Goal: Transaction & Acquisition: Purchase product/service

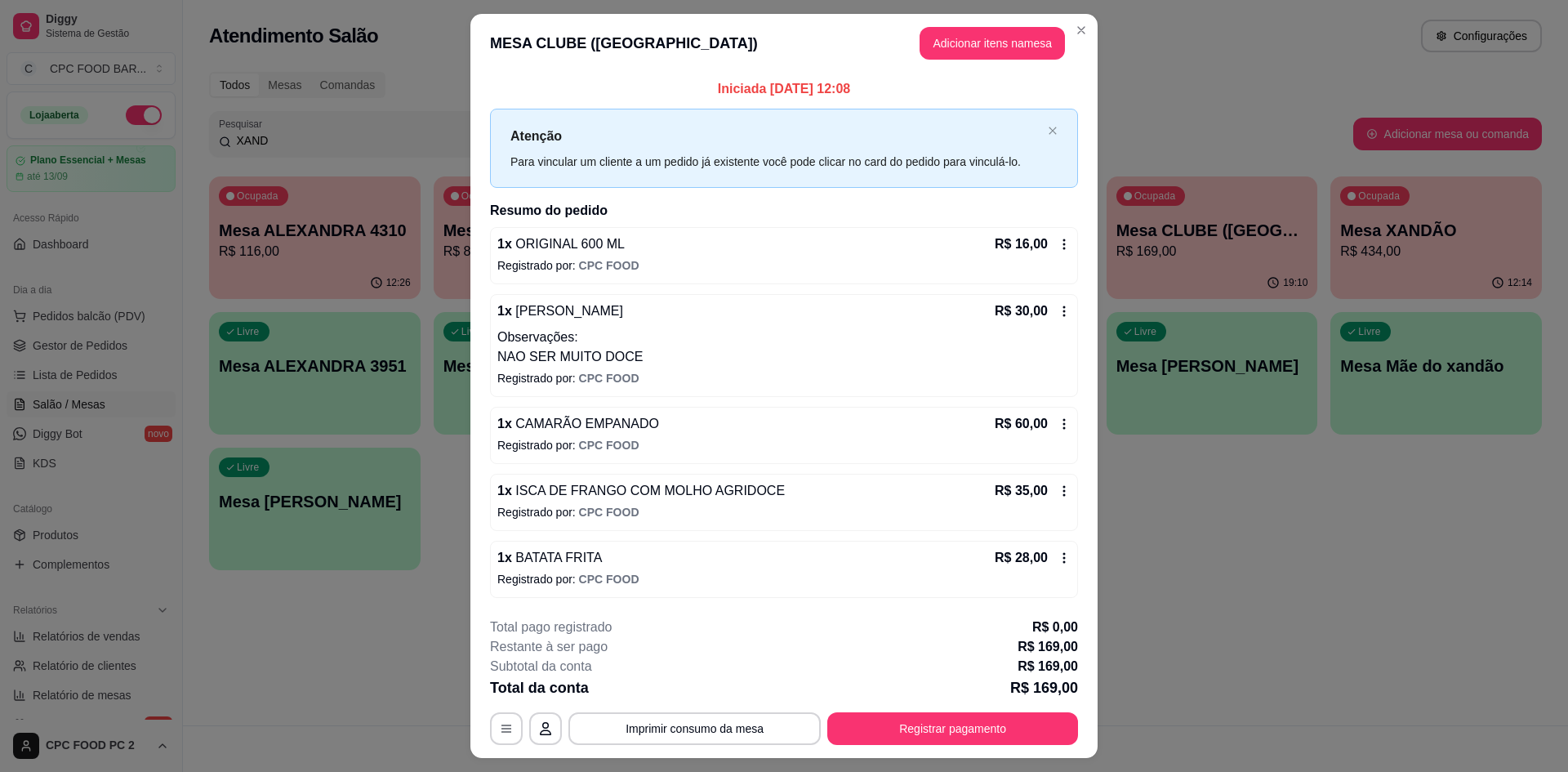
scroll to position [39, 0]
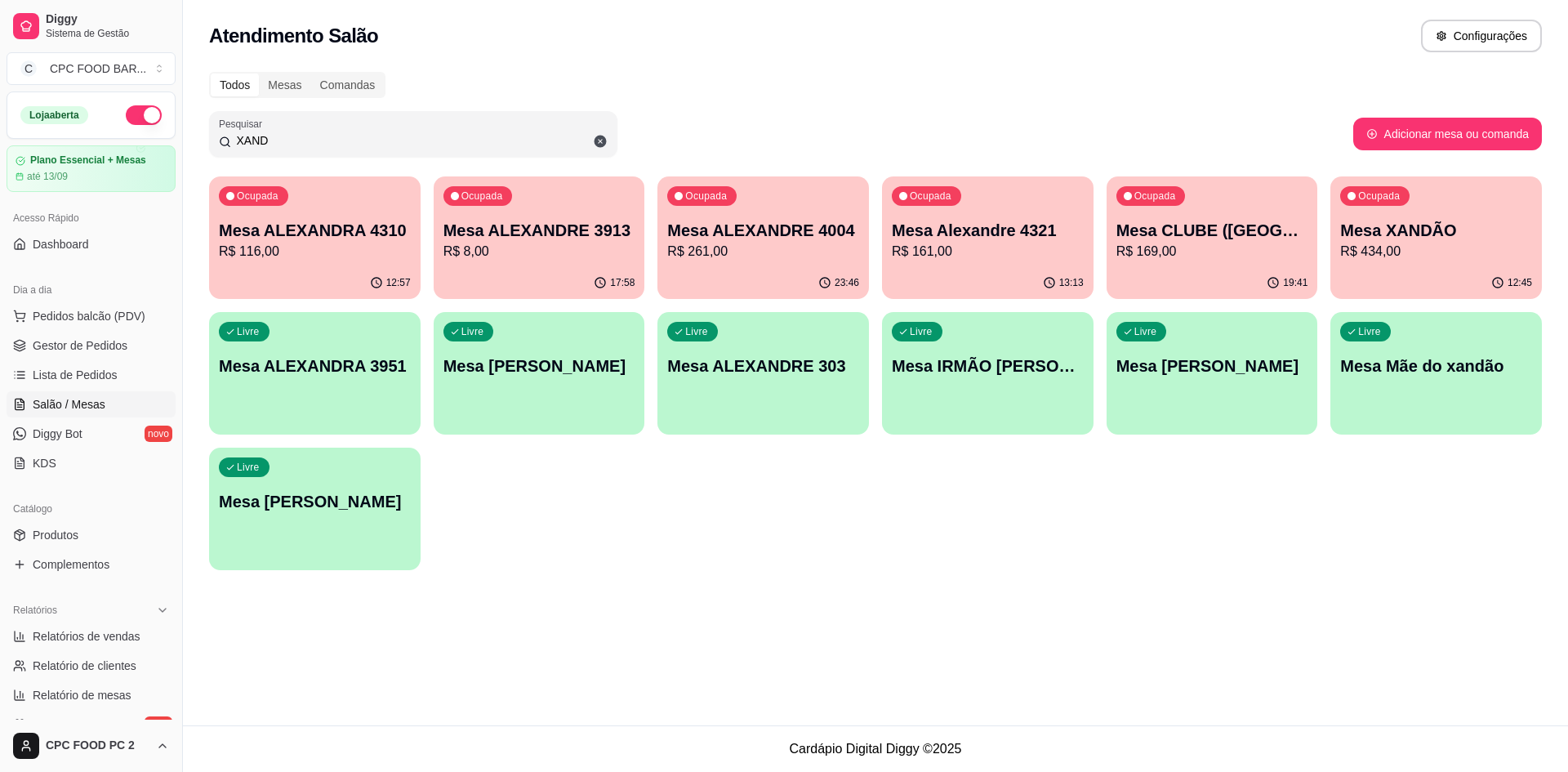
drag, startPoint x: 356, startPoint y: 141, endPoint x: 233, endPoint y: 140, distance: 123.0
click at [233, 140] on input "XAND" at bounding box center [419, 141] width 377 height 16
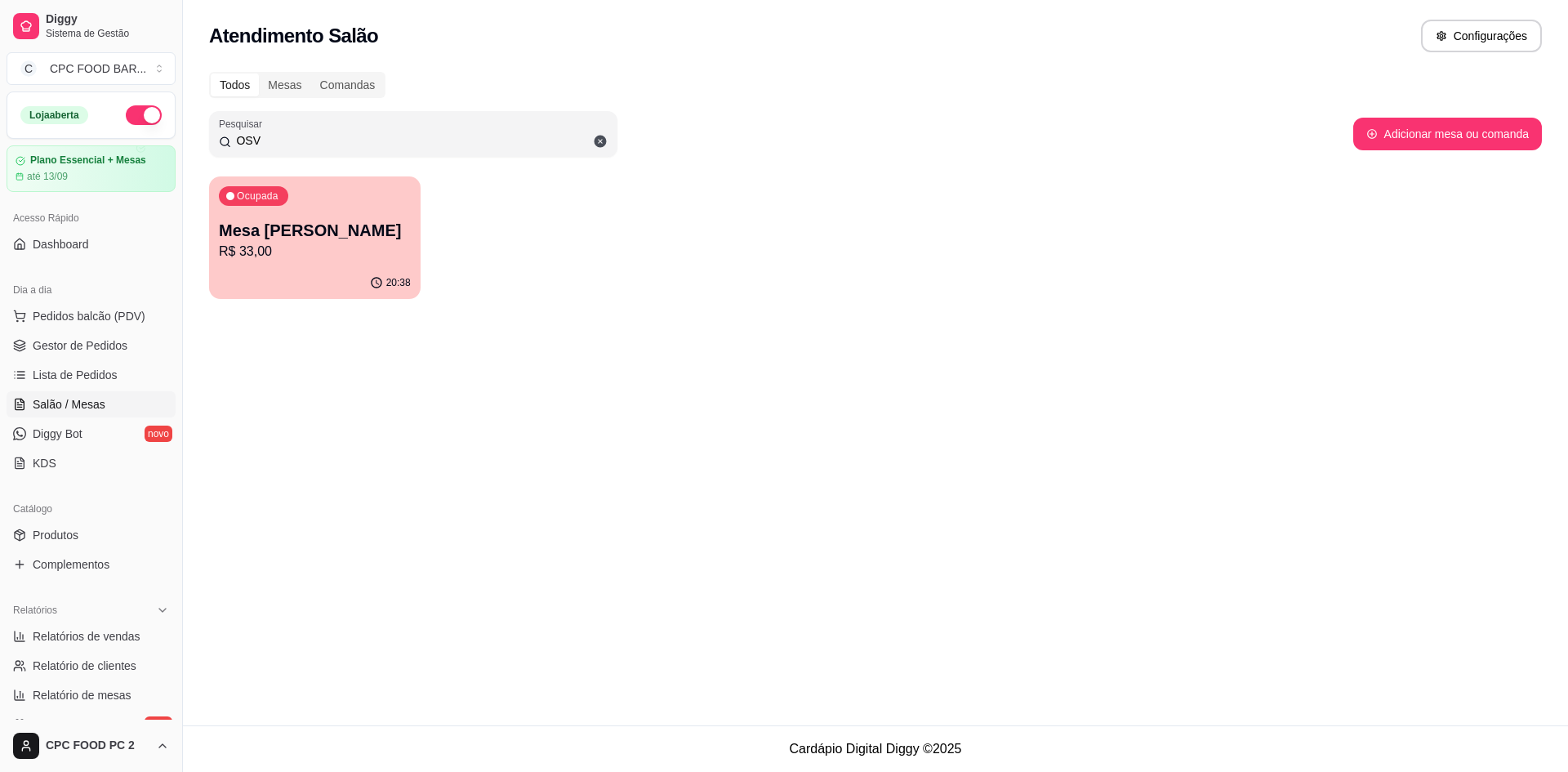
type input "OSV"
click at [283, 229] on p "Mesa [PERSON_NAME]" at bounding box center [315, 230] width 186 height 22
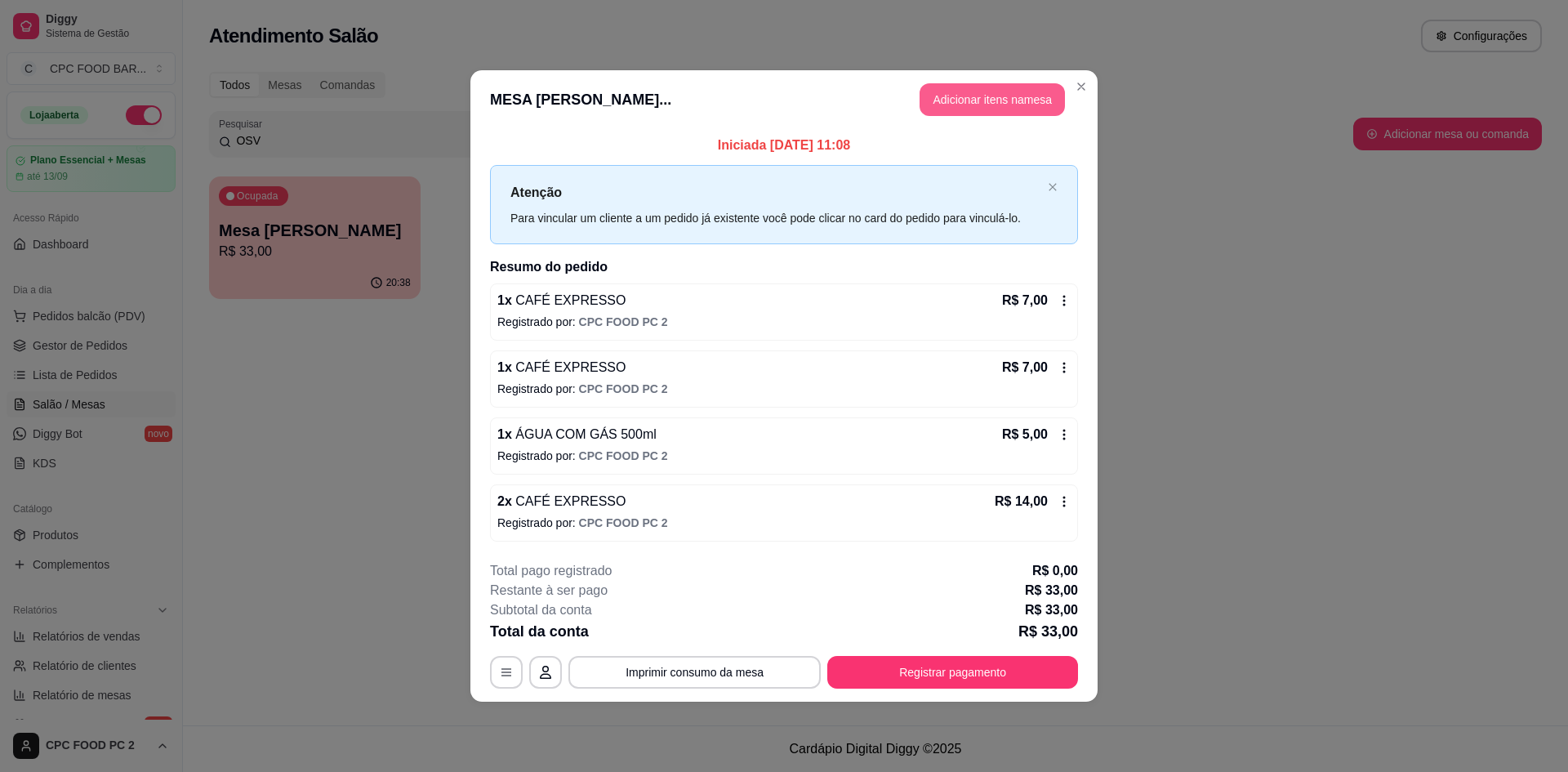
click at [951, 114] on button "Adicionar itens na mesa" at bounding box center [992, 100] width 145 height 33
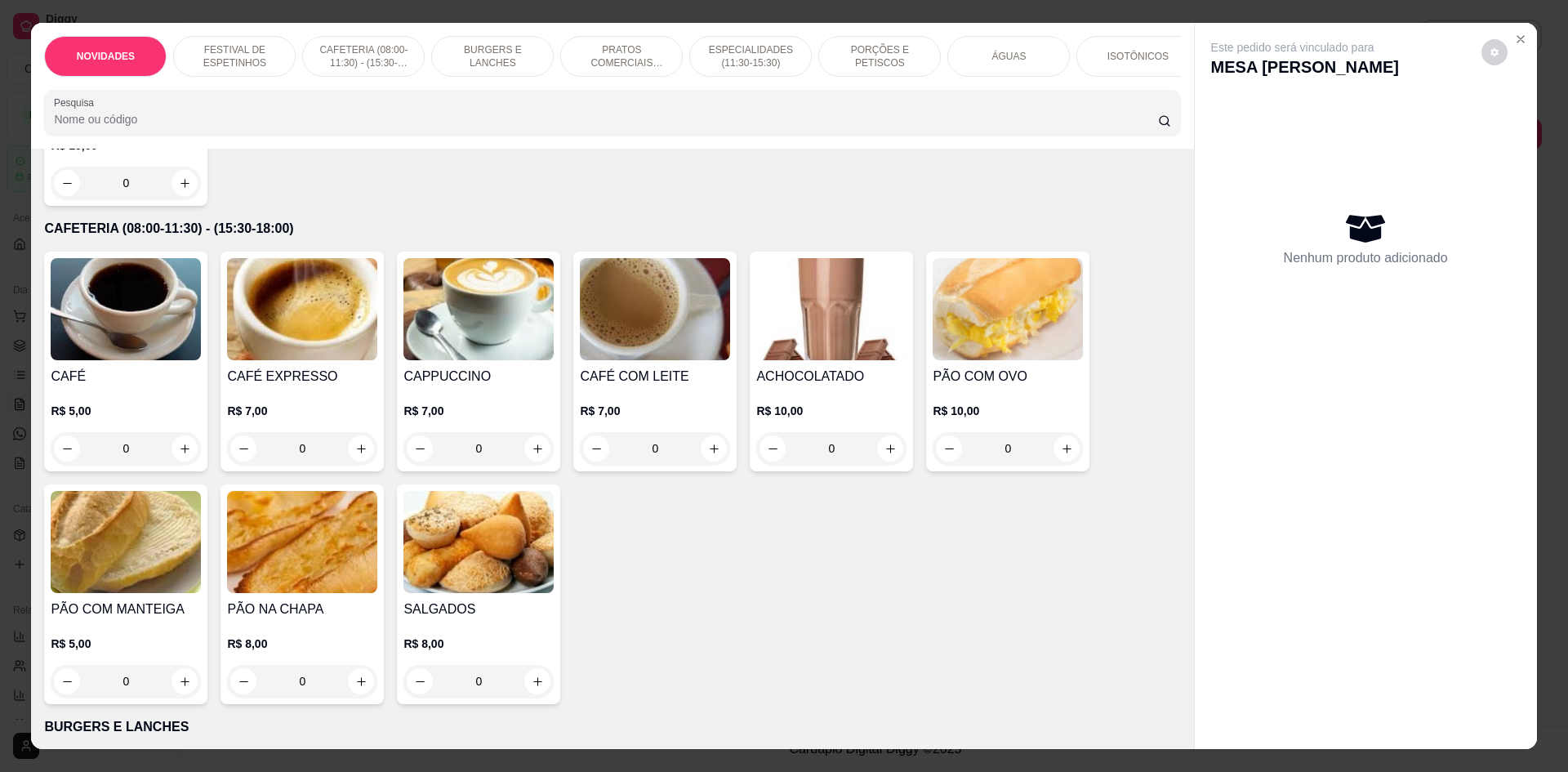
scroll to position [654, 0]
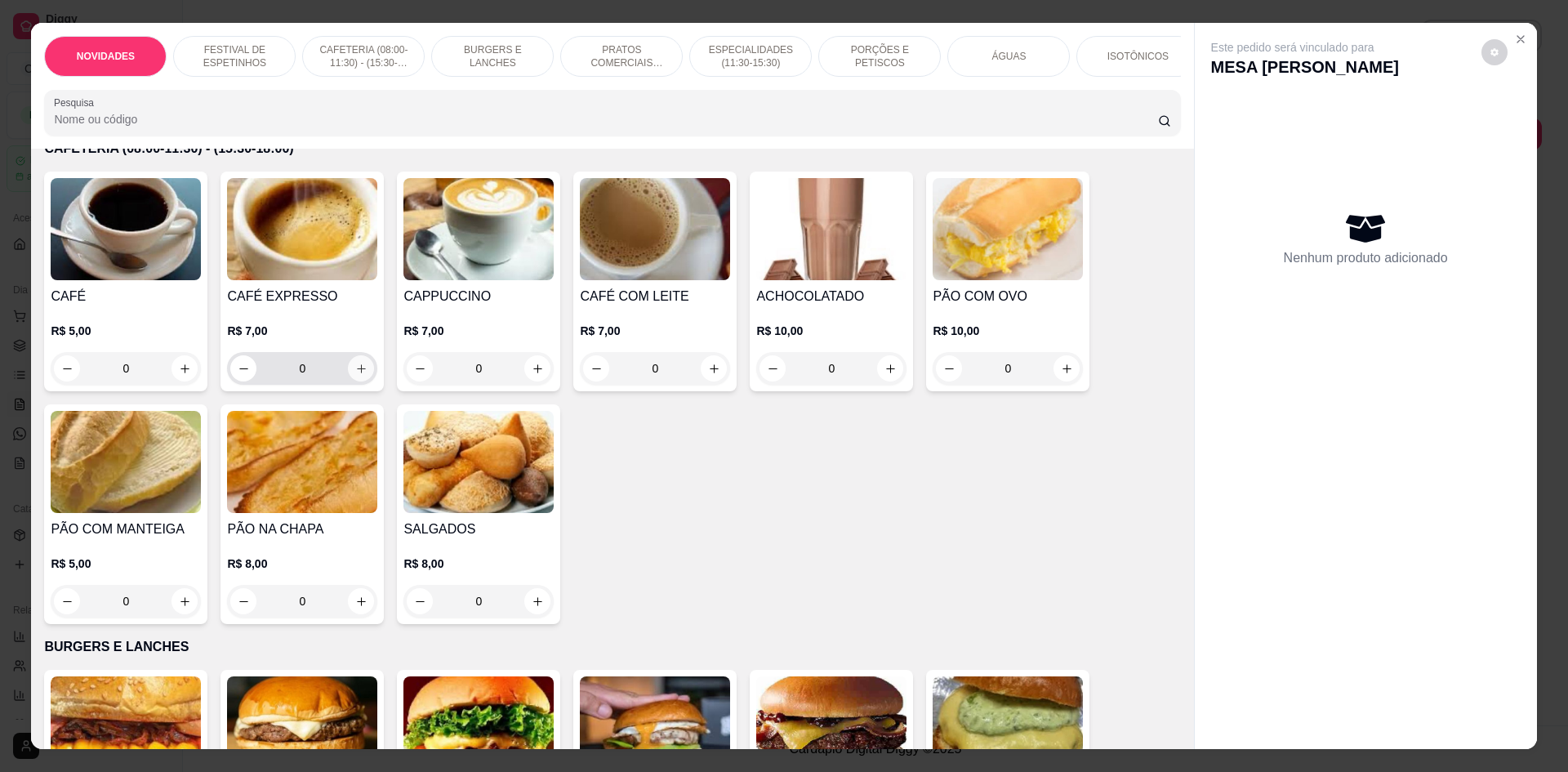
click at [356, 375] on icon "increase-product-quantity" at bounding box center [361, 369] width 12 height 12
type input "1"
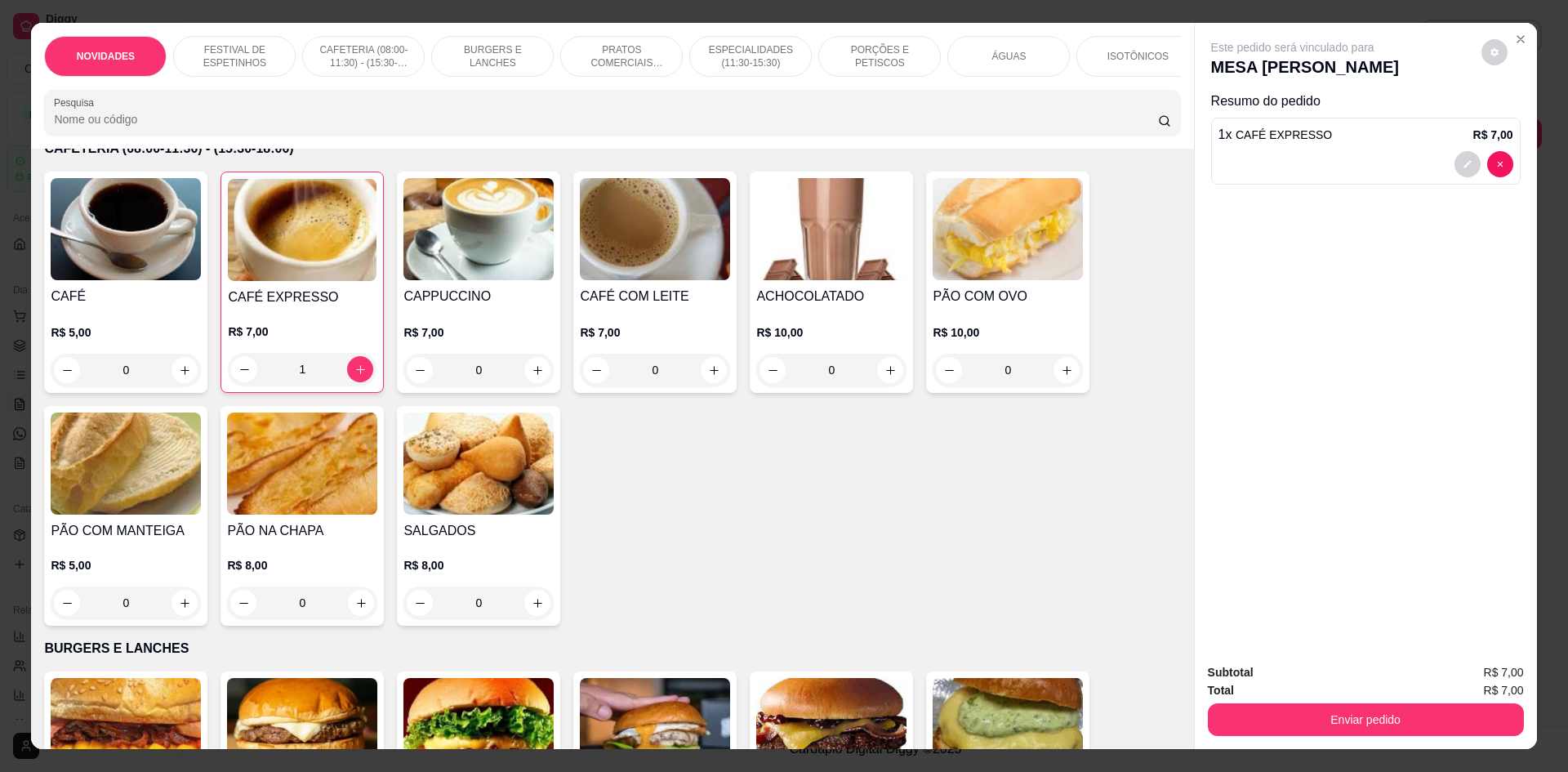
drag, startPoint x: 989, startPoint y: 56, endPoint x: 725, endPoint y: 173, distance: 288.8
click at [991, 56] on p "ÁGUAS" at bounding box center [1008, 57] width 34 height 13
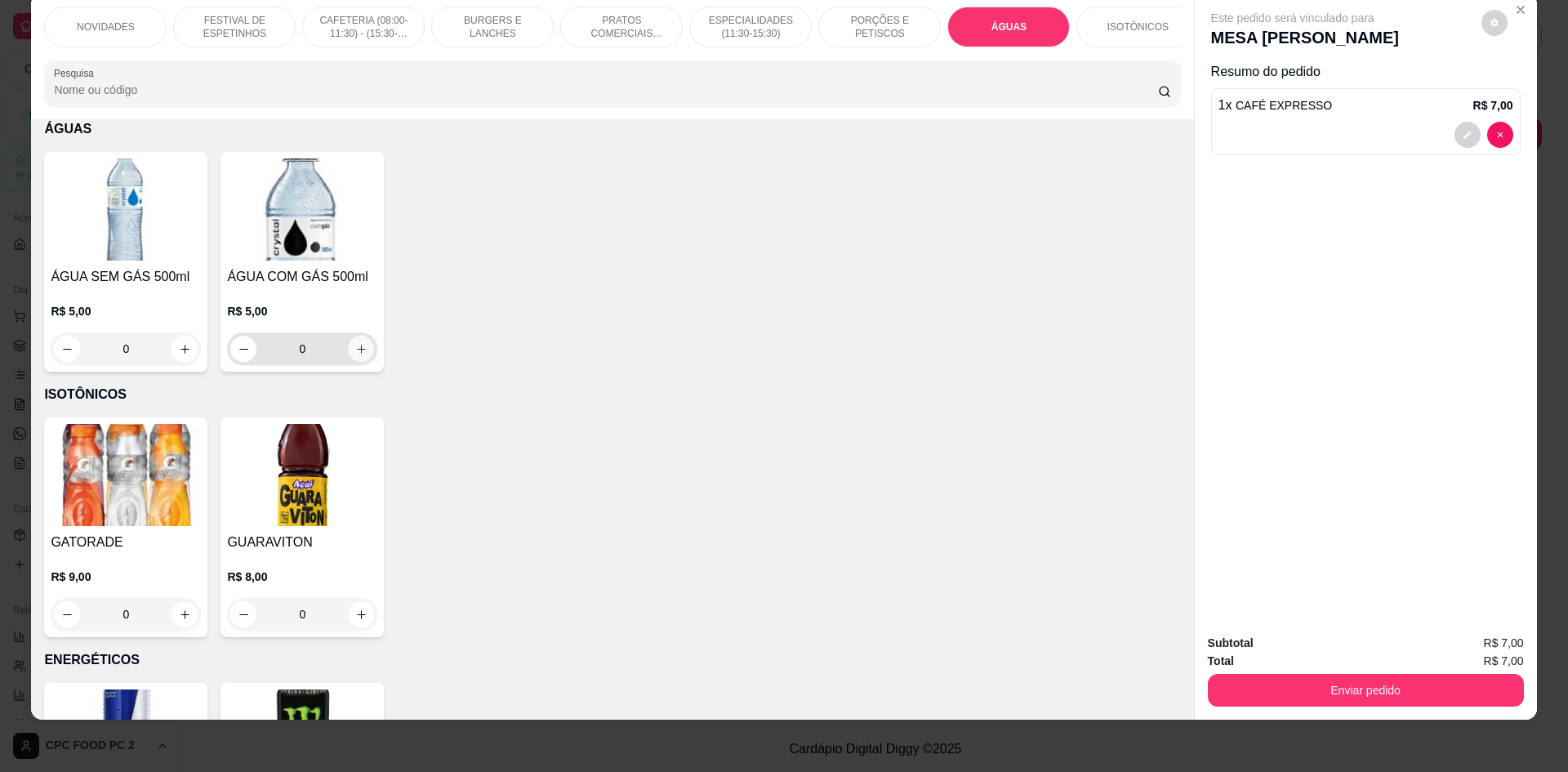
click at [362, 362] on button "increase-product-quantity" at bounding box center [361, 349] width 26 height 26
type input "1"
click at [1294, 696] on button "Enviar pedido" at bounding box center [1366, 691] width 316 height 33
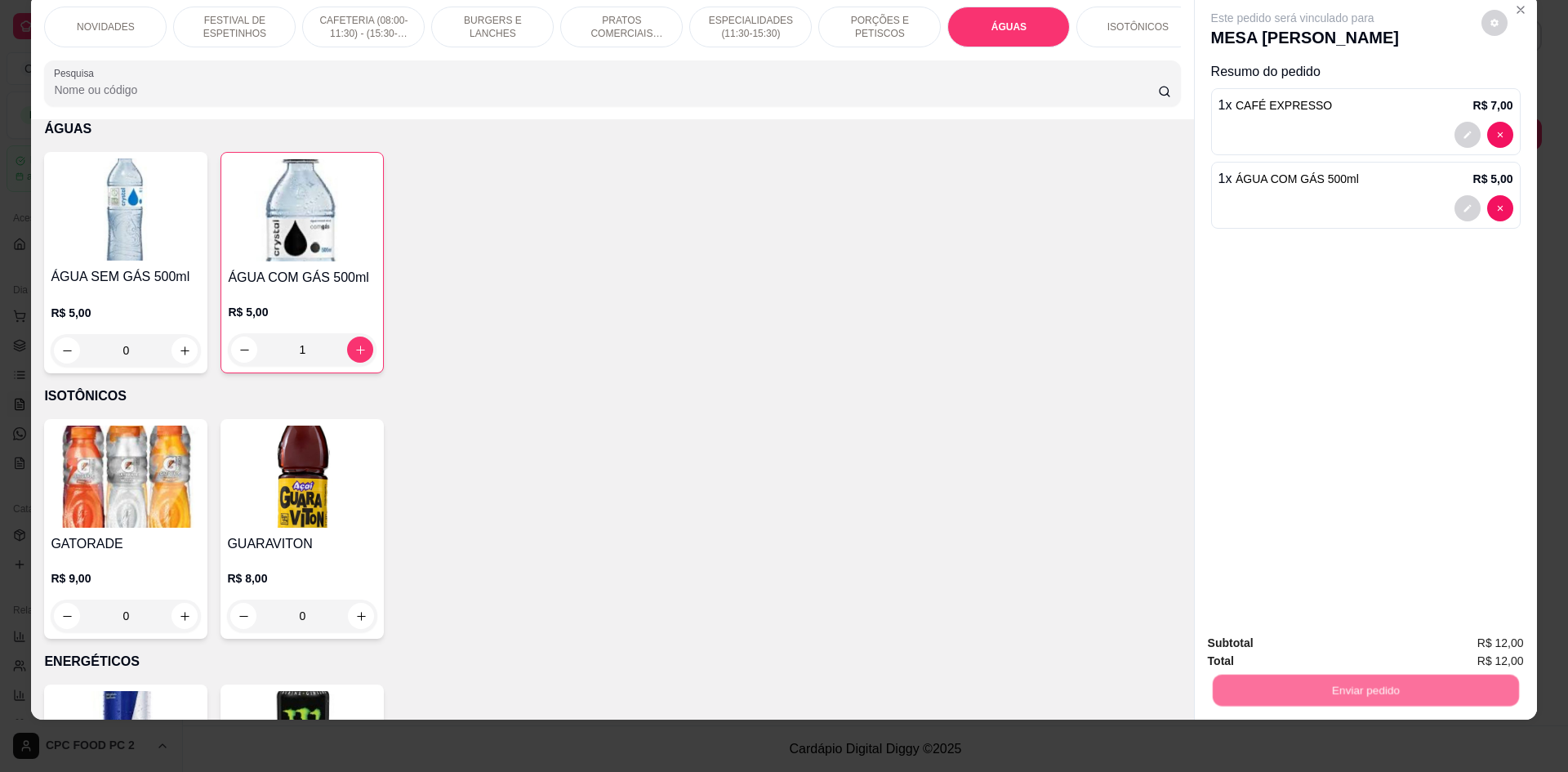
click at [1283, 654] on button "Não registrar e enviar pedido" at bounding box center [1312, 651] width 170 height 31
